Goal: Task Accomplishment & Management: Use online tool/utility

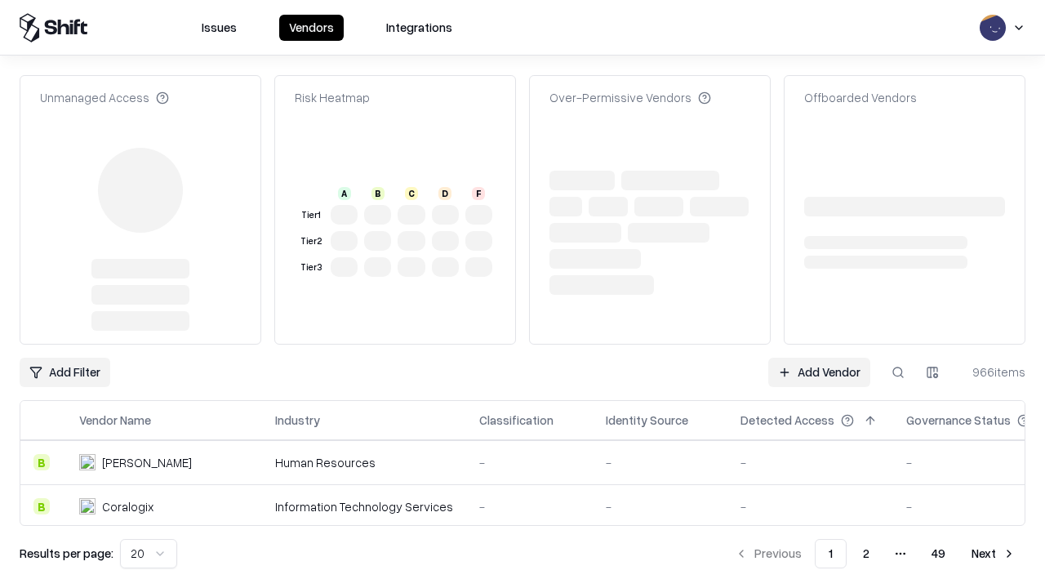
click at [819, 358] on link "Add Vendor" at bounding box center [819, 372] width 102 height 29
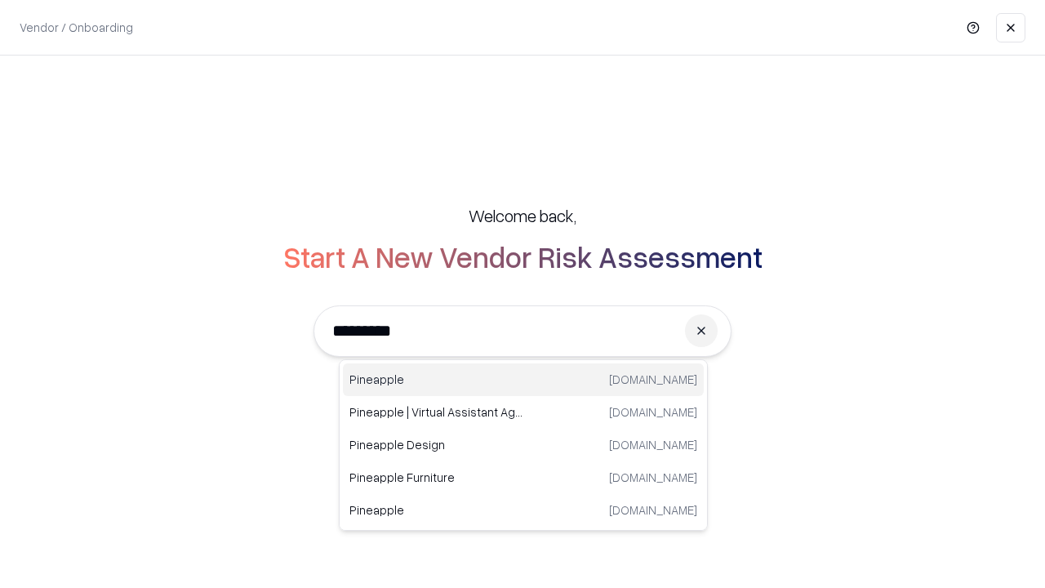
click at [523, 380] on div "Pineapple [DOMAIN_NAME]" at bounding box center [523, 379] width 361 height 33
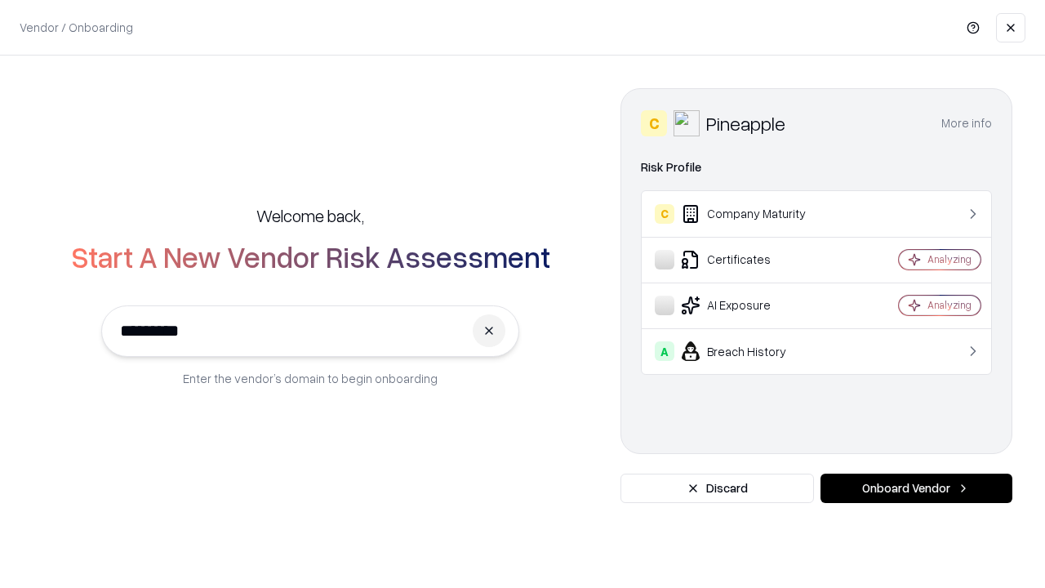
type input "*********"
click at [916, 488] on button "Onboard Vendor" at bounding box center [917, 488] width 192 height 29
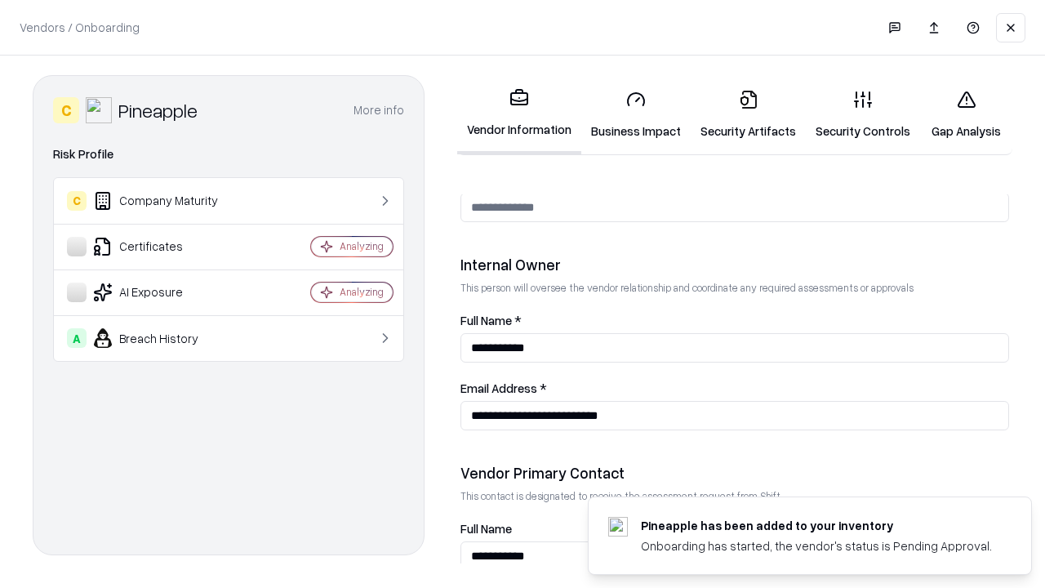
scroll to position [846, 0]
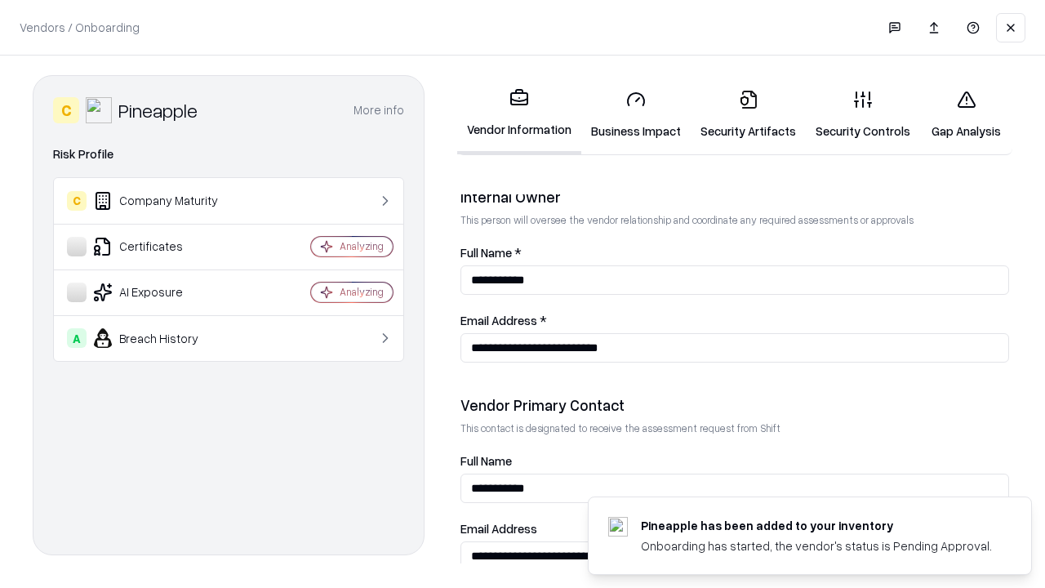
click at [636, 114] on link "Business Impact" at bounding box center [635, 115] width 109 height 76
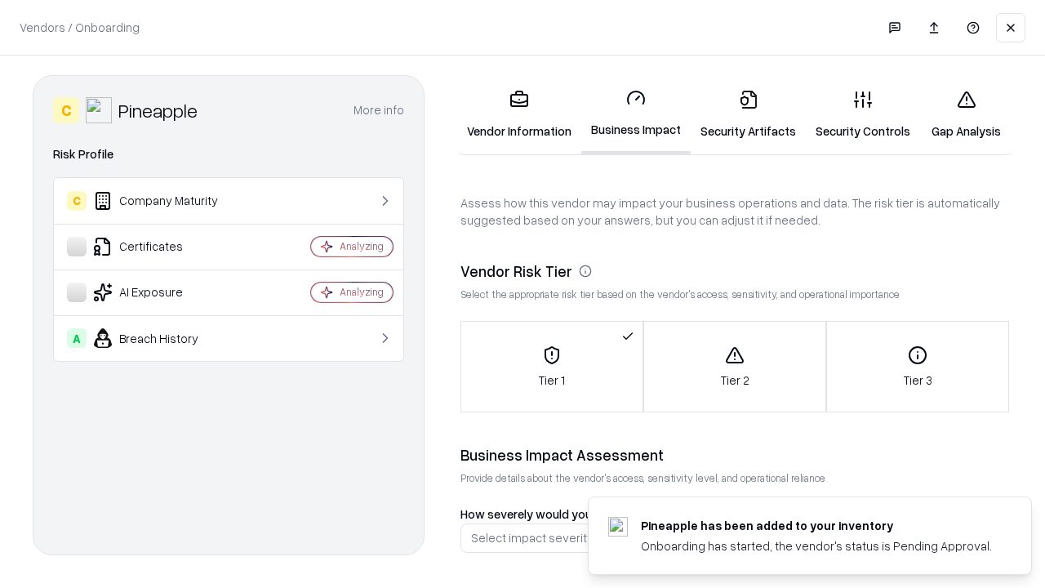
click at [748, 114] on link "Security Artifacts" at bounding box center [748, 115] width 115 height 76
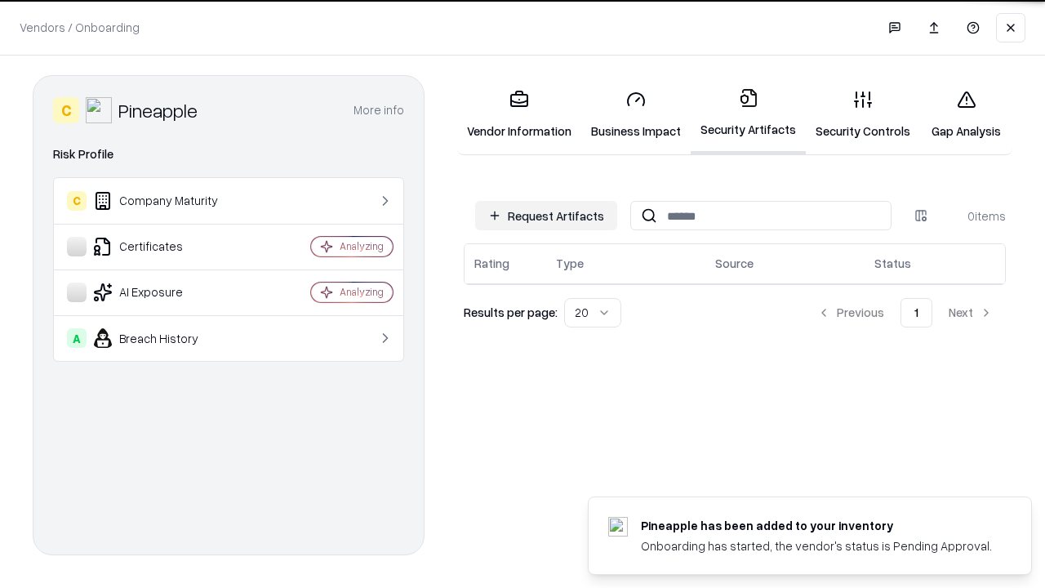
click at [546, 216] on button "Request Artifacts" at bounding box center [546, 215] width 142 height 29
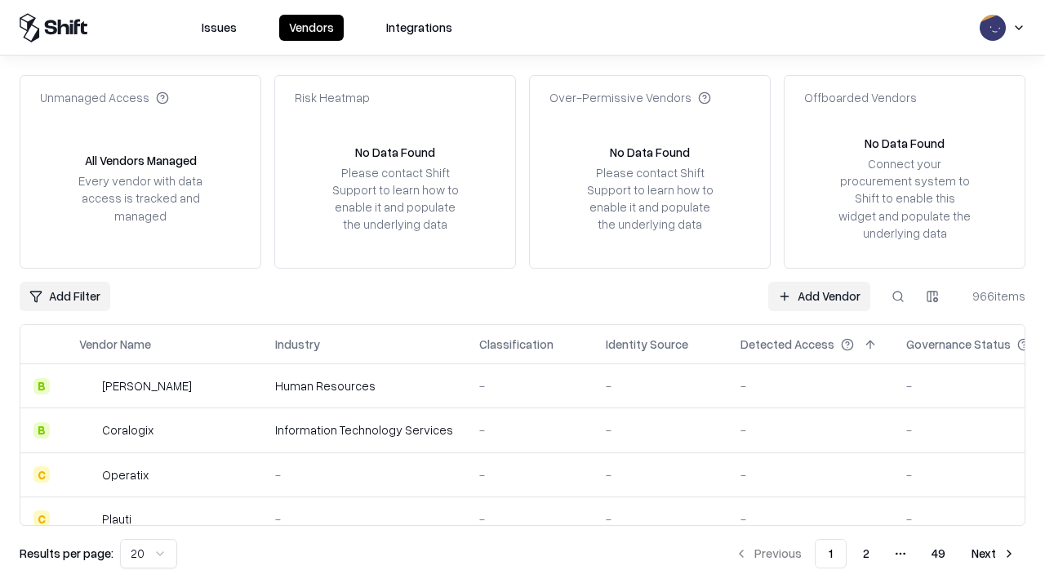
click at [819, 296] on link "Add Vendor" at bounding box center [819, 296] width 102 height 29
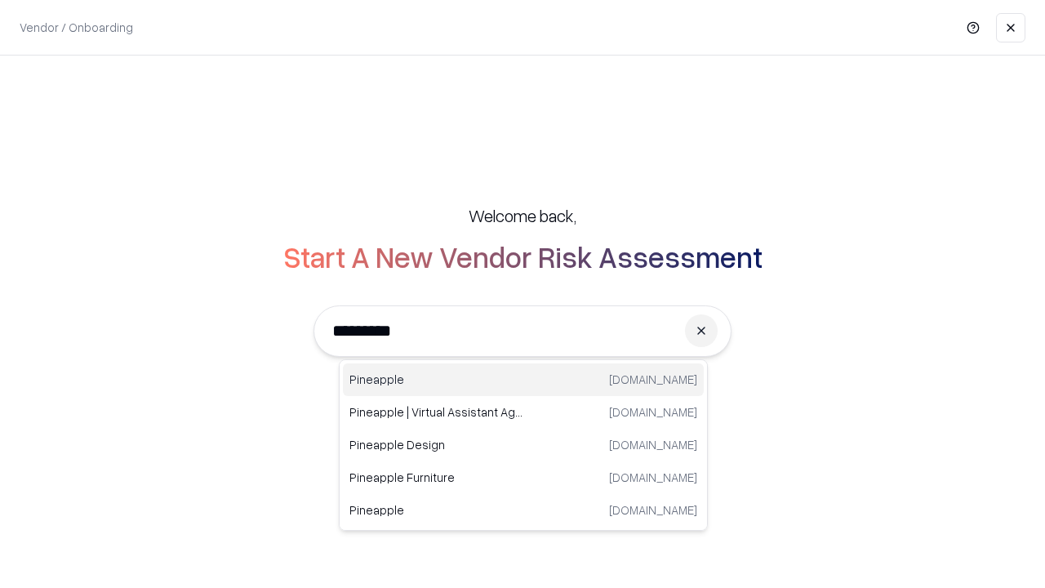
click at [523, 380] on div "Pineapple [DOMAIN_NAME]" at bounding box center [523, 379] width 361 height 33
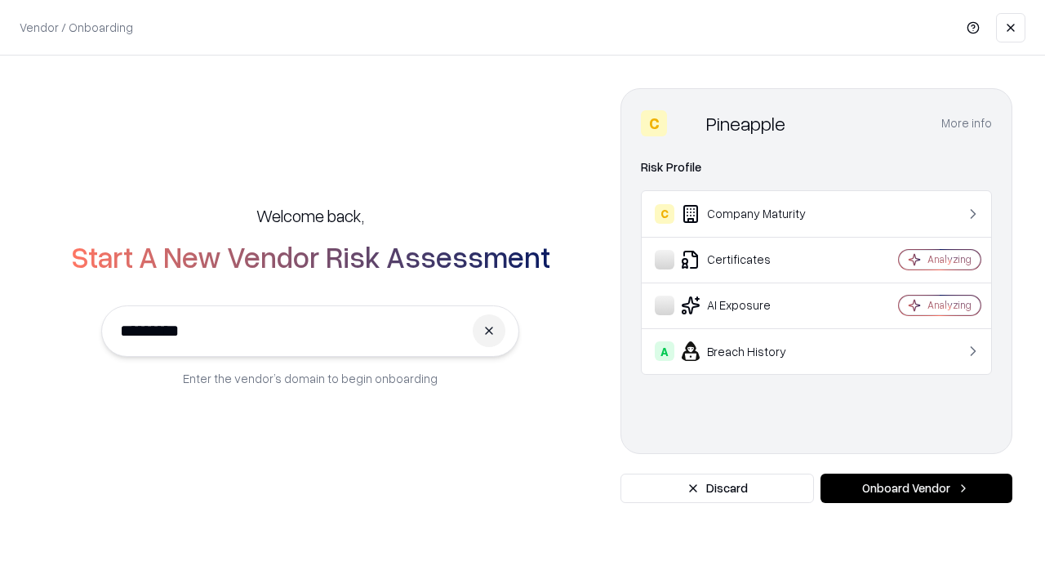
type input "*********"
click at [916, 488] on button "Onboard Vendor" at bounding box center [917, 488] width 192 height 29
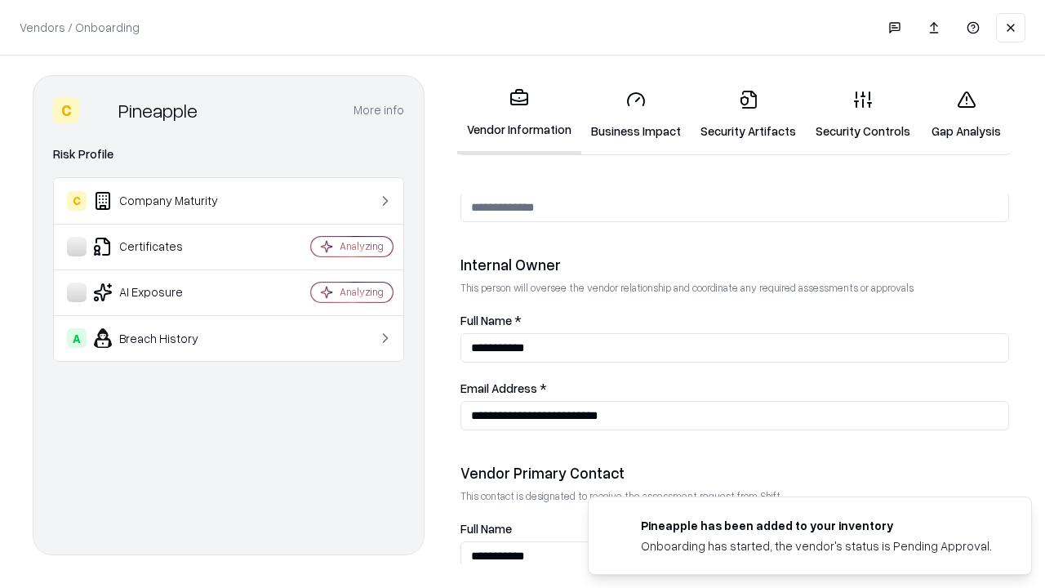
scroll to position [846, 0]
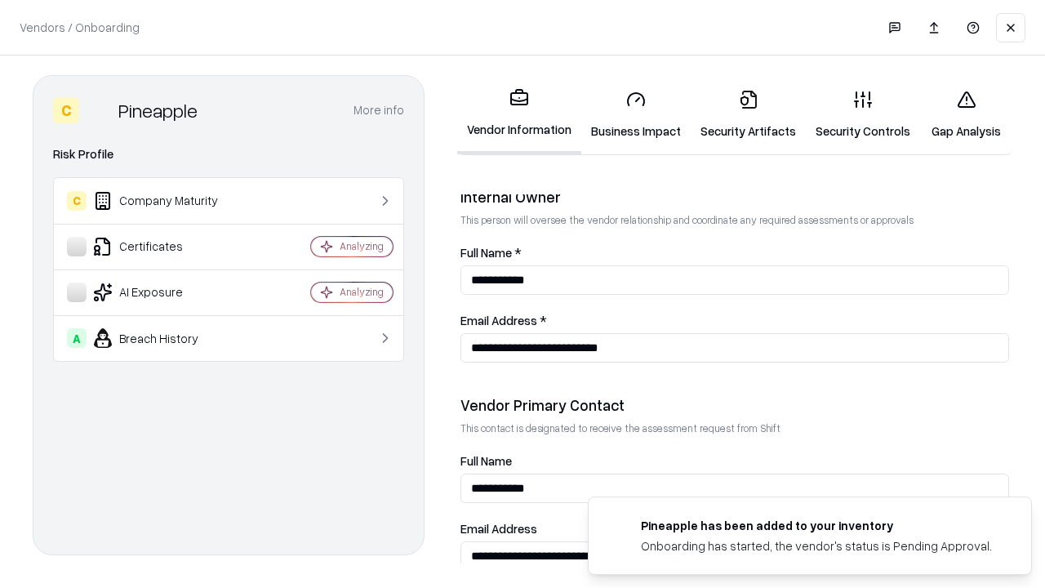
click at [966, 114] on link "Gap Analysis" at bounding box center [966, 115] width 92 height 76
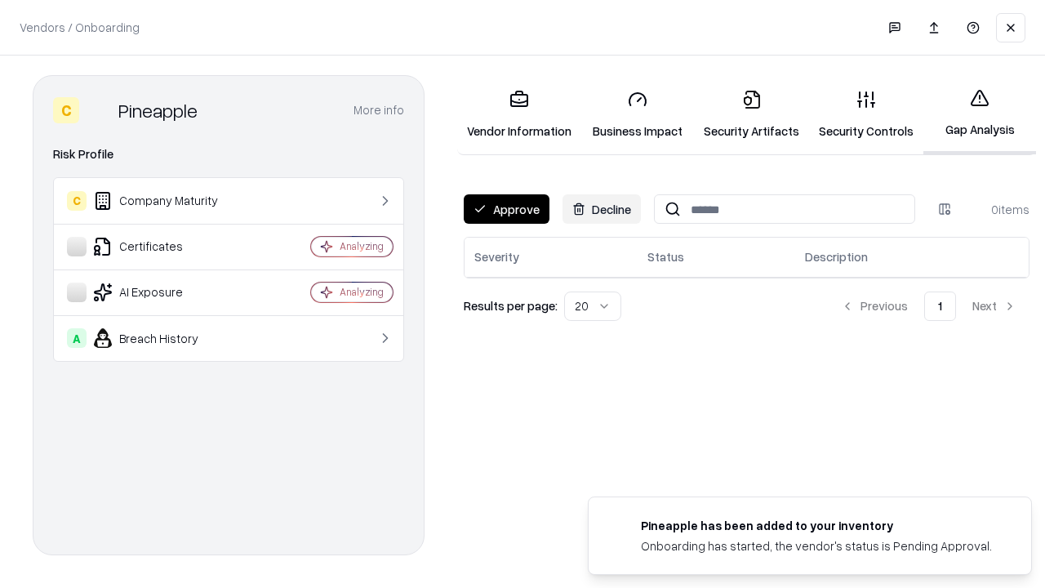
click at [506, 209] on button "Approve" at bounding box center [507, 208] width 86 height 29
